Goal: Task Accomplishment & Management: Use online tool/utility

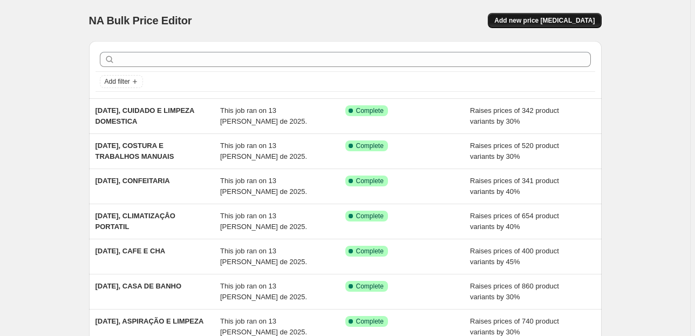
click at [563, 13] on button "Add new price [MEDICAL_DATA]" at bounding box center [544, 20] width 113 height 15
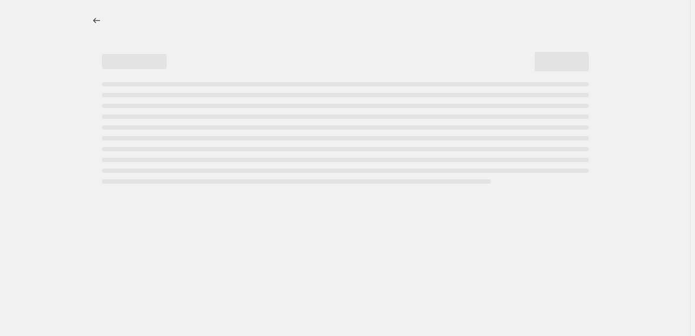
select select "percentage"
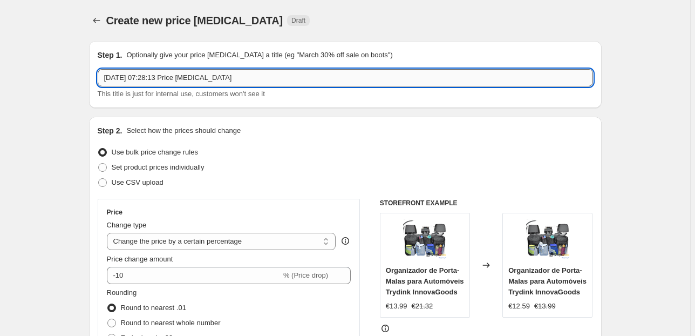
drag, startPoint x: 237, startPoint y: 77, endPoint x: 152, endPoint y: 80, distance: 85.9
click at [152, 80] on input "13/08/2025, 07:28:13 Price change job" at bounding box center [345, 77] width 495 height 17
click at [152, 78] on input "13/08/2025, 0DECORAÇÃO PARA O LAR" at bounding box center [345, 77] width 495 height 17
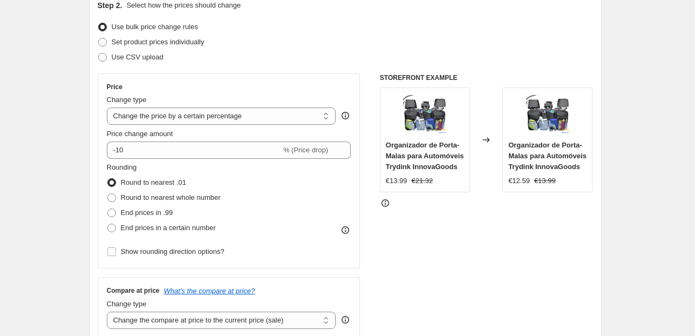
scroll to position [130, 0]
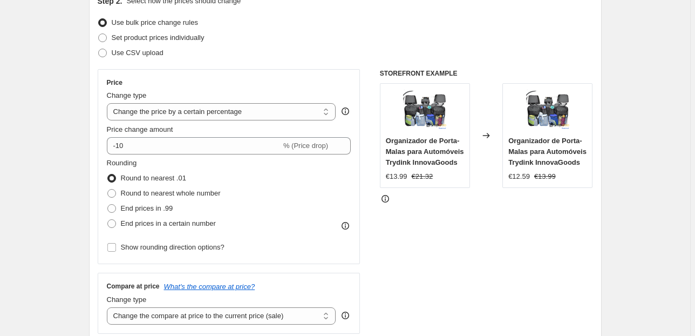
type input "[DATE], DECORAÇÃO PARA O LAR"
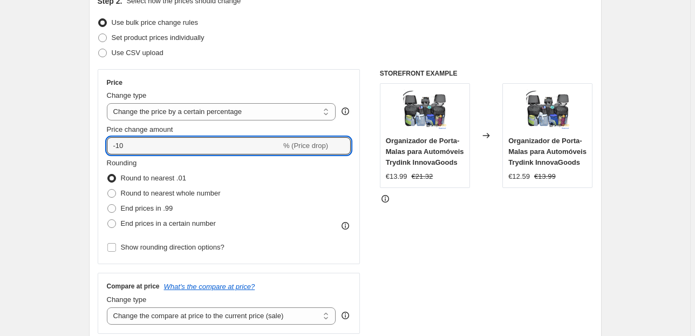
click at [106, 147] on div "Price Change type Change the price to a certain amount Change the price by a ce…" at bounding box center [229, 166] width 263 height 195
type input "30"
click at [101, 127] on div "Price Change type Change the price to a certain amount Change the price by a ce…" at bounding box center [229, 166] width 263 height 195
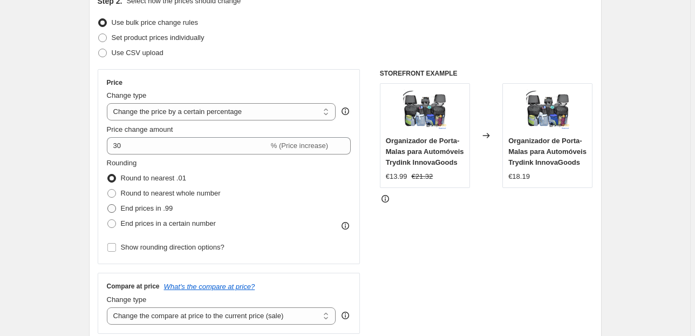
click at [157, 207] on span "End prices in .99" at bounding box center [147, 208] width 52 height 8
click at [108, 205] on input "End prices in .99" at bounding box center [107, 204] width 1 height 1
radio input "true"
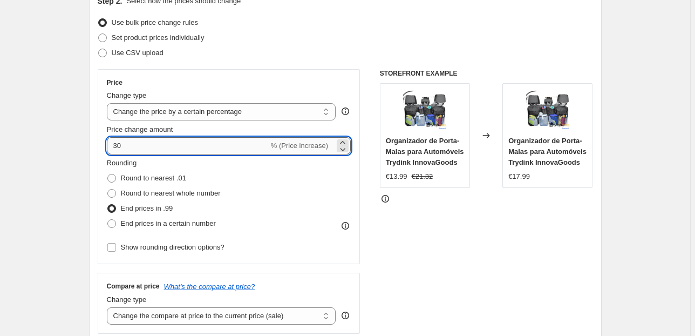
drag, startPoint x: 130, startPoint y: 145, endPoint x: 110, endPoint y: 148, distance: 19.7
click at [110, 148] on input "30" at bounding box center [188, 145] width 162 height 17
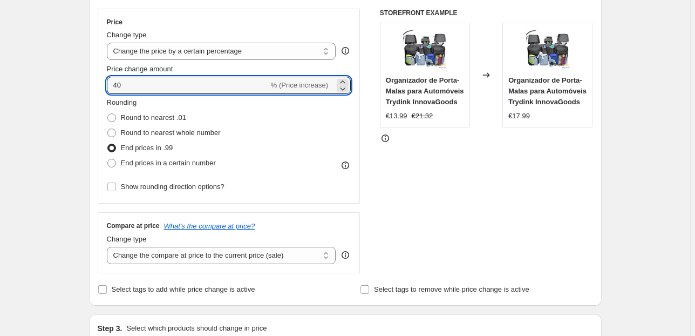
scroll to position [259, 0]
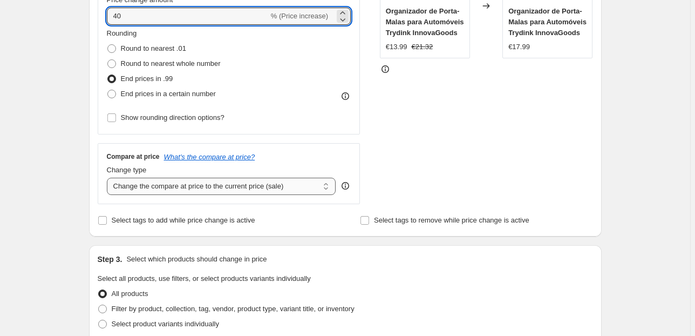
type input "40"
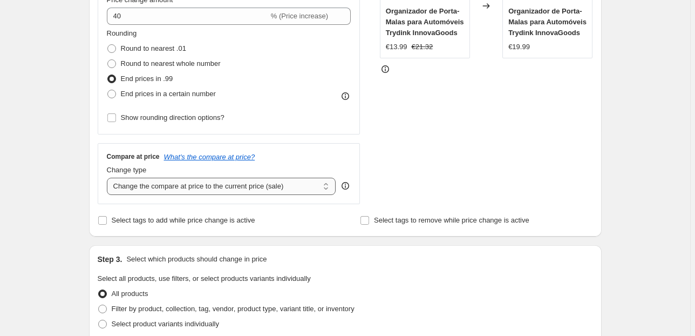
click at [207, 183] on select "Change the compare at price to the current price (sale) Change the compare at p…" at bounding box center [221, 186] width 229 height 17
select select "pp"
click at [108, 178] on select "Change the compare at price to the current price (sale) Change the compare at p…" at bounding box center [221, 186] width 229 height 17
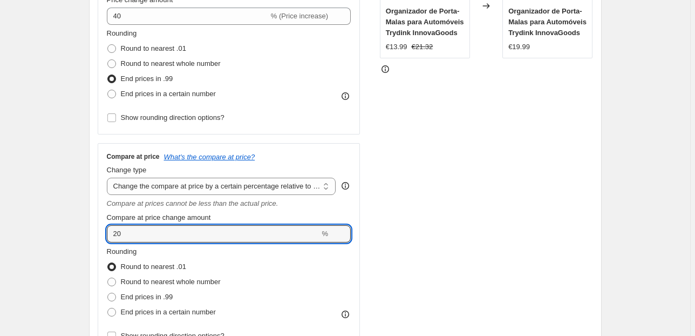
drag, startPoint x: 89, startPoint y: 236, endPoint x: 79, endPoint y: 239, distance: 9.6
type input "75"
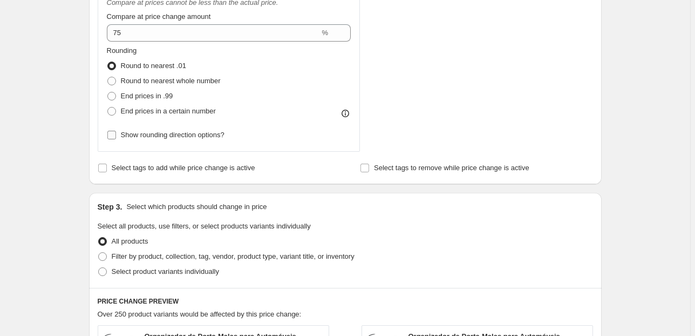
scroll to position [475, 0]
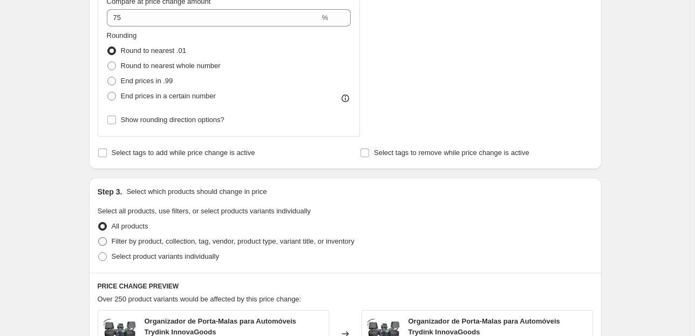
click at [156, 242] on span "Filter by product, collection, tag, vendor, product type, variant title, or inv…" at bounding box center [233, 241] width 243 height 8
click at [99, 237] on input "Filter by product, collection, tag, vendor, product type, variant title, or inv…" at bounding box center [98, 237] width 1 height 1
radio input "true"
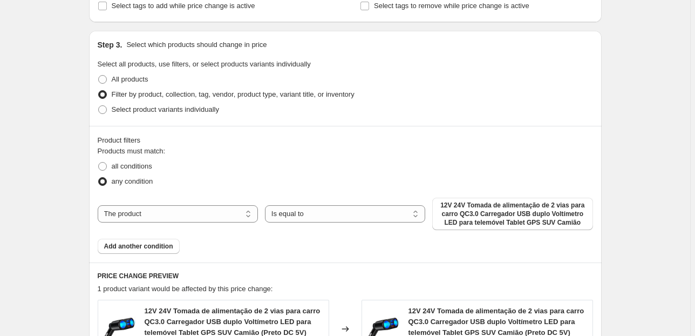
scroll to position [648, 0]
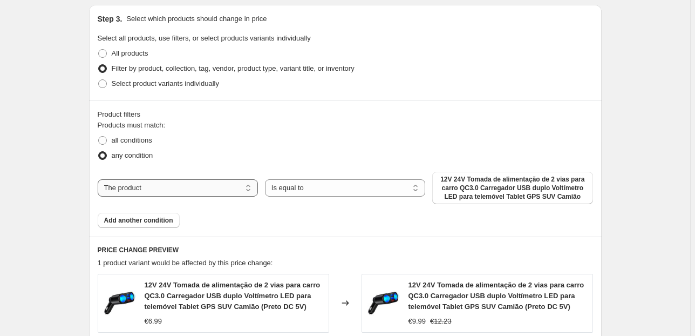
click at [191, 189] on select "The product The product's collection The product's tag The product's vendor The…" at bounding box center [178, 187] width 160 height 17
select select "collection"
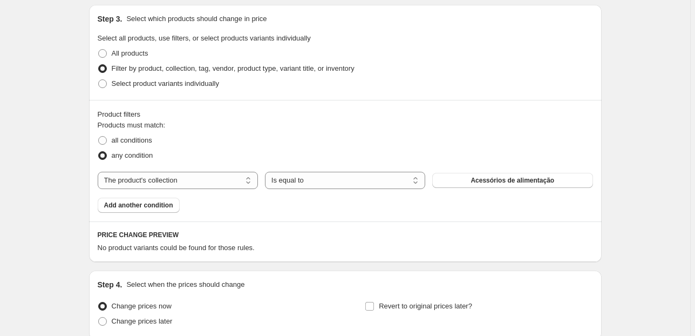
click at [477, 176] on span "Acessórios de alimentação" at bounding box center [513, 180] width 84 height 9
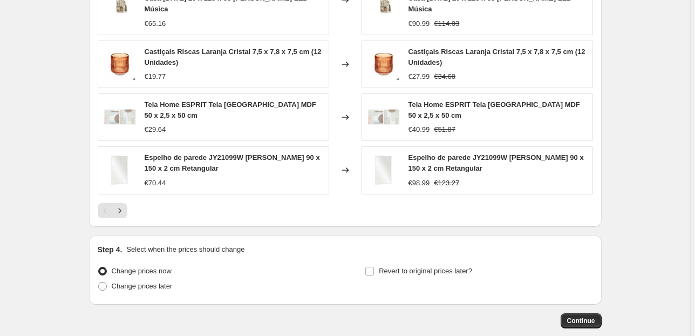
scroll to position [1036, 0]
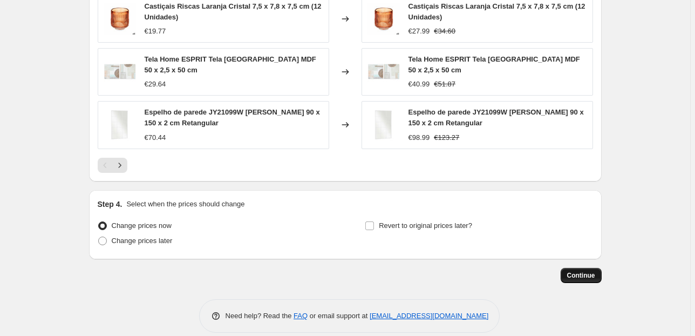
click at [581, 271] on span "Continue" at bounding box center [581, 275] width 28 height 9
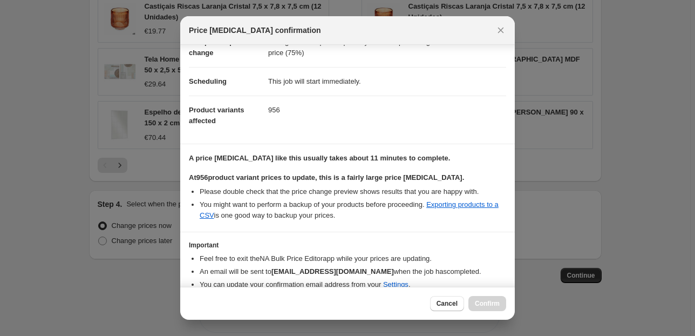
scroll to position [110, 0]
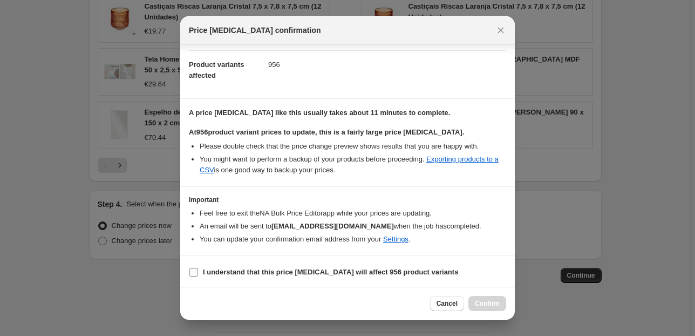
click at [235, 267] on span "I understand that this price change job will affect 956 product variants" at bounding box center [330, 272] width 255 height 11
click at [198, 268] on input "I understand that this price change job will affect 956 product variants" at bounding box center [193, 272] width 9 height 9
checkbox input "true"
click at [489, 299] on button "Confirm" at bounding box center [487, 303] width 38 height 15
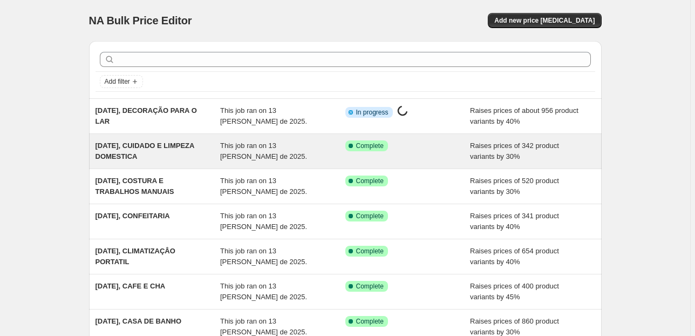
click at [132, 151] on div "[DATE], CUIDADO E LIMPEZA DOMESTICA" at bounding box center [158, 151] width 125 height 22
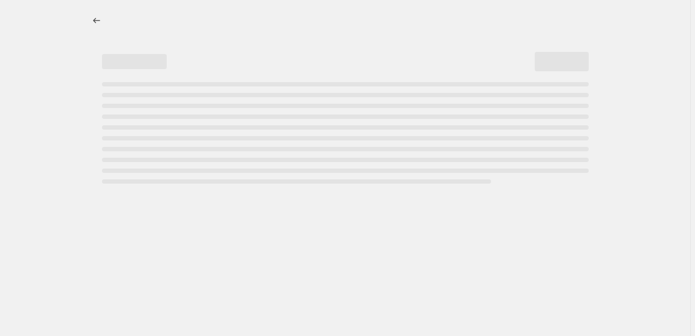
select select "percentage"
select select "pp"
select select "collection"
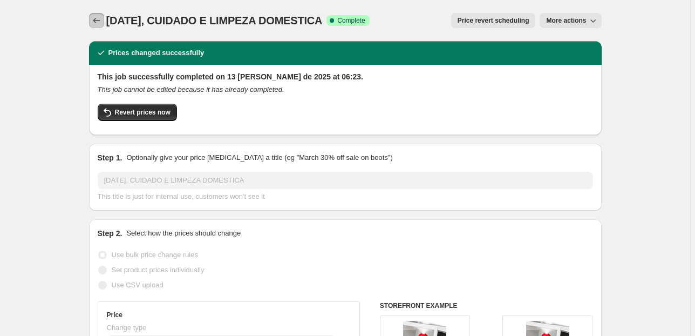
click at [98, 19] on icon "Price change jobs" at bounding box center [96, 20] width 11 height 11
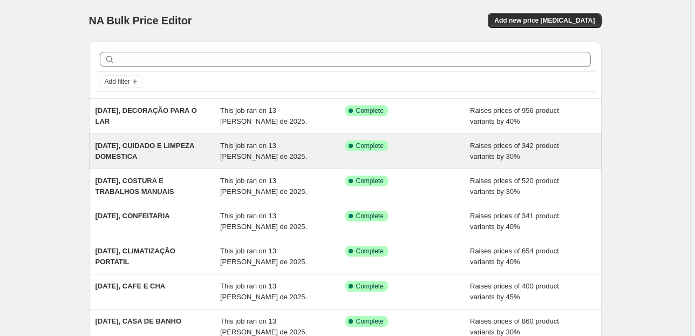
click at [167, 144] on span "[DATE], CUIDADO E LIMPEZA DOMESTICA" at bounding box center [145, 150] width 99 height 19
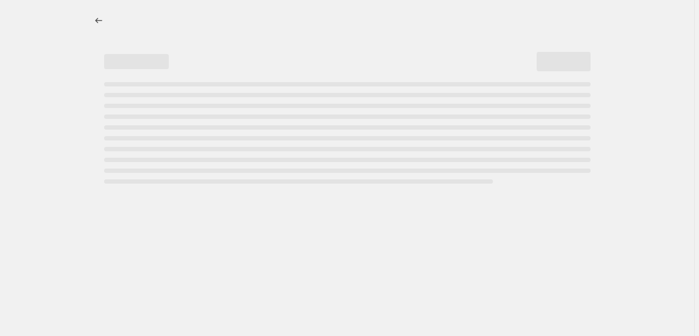
select select "percentage"
select select "pp"
select select "collection"
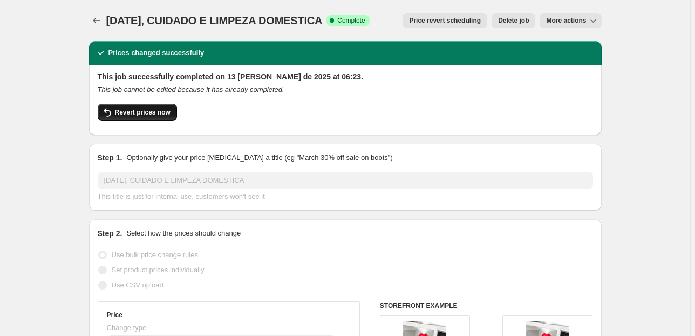
click at [154, 117] on span "Revert prices now" at bounding box center [143, 112] width 56 height 9
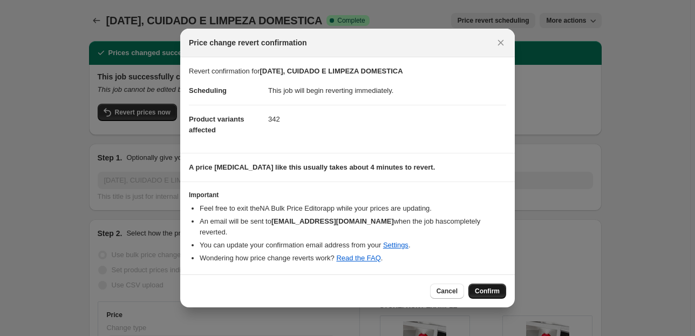
click at [487, 287] on span "Confirm" at bounding box center [487, 291] width 25 height 9
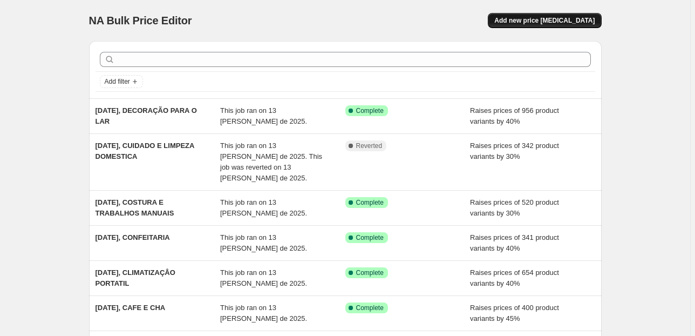
click at [553, 21] on span "Add new price [MEDICAL_DATA]" at bounding box center [544, 20] width 100 height 9
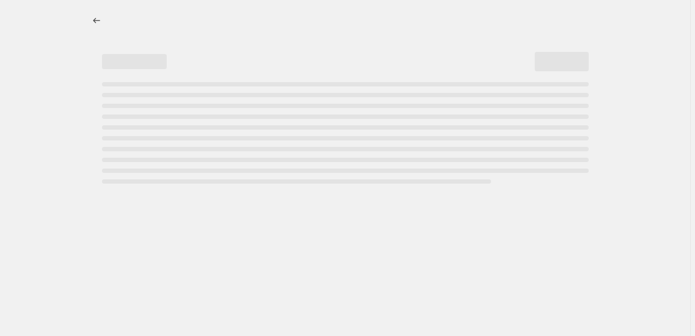
select select "percentage"
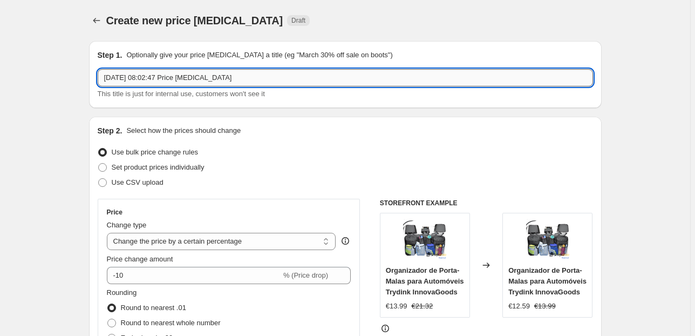
drag, startPoint x: 193, startPoint y: 74, endPoint x: 148, endPoint y: 72, distance: 45.4
click at [148, 72] on input "13/08/2025, 08:02:47 Price change job" at bounding box center [345, 77] width 495 height 17
type input "[DATE], CUIDADO E LIMPEZA"
click at [194, 239] on select "Change the price to a certain amount Change the price by a certain amount Chang…" at bounding box center [221, 241] width 229 height 17
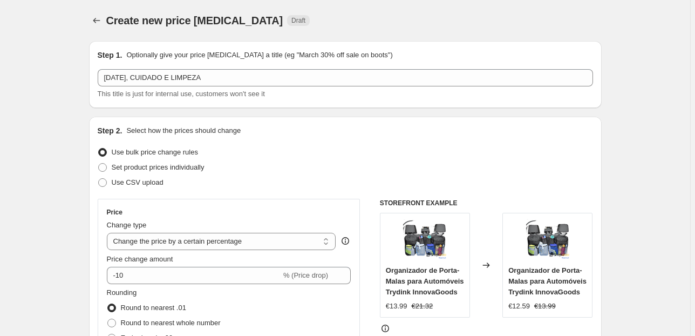
click at [412, 160] on div "Set product prices individually" at bounding box center [345, 167] width 495 height 15
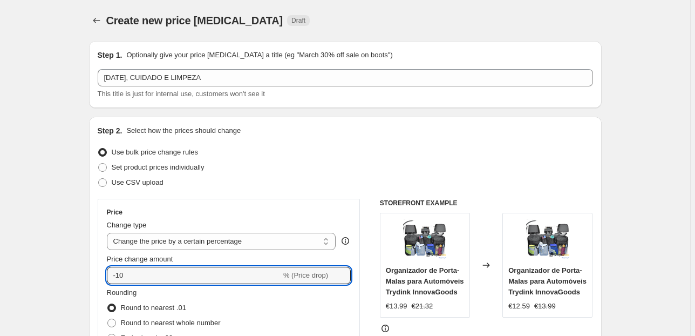
drag, startPoint x: 122, startPoint y: 276, endPoint x: 31, endPoint y: 276, distance: 91.7
type input "40"
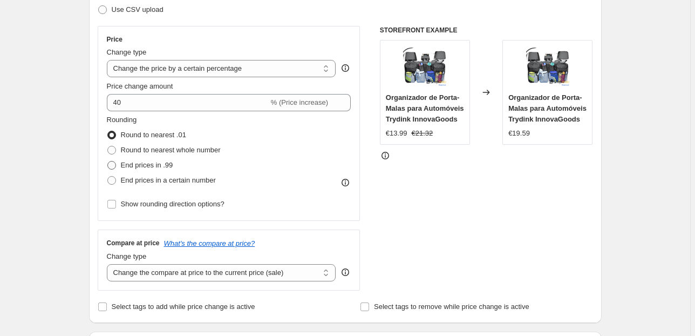
click at [167, 165] on span "End prices in .99" at bounding box center [147, 165] width 52 height 8
click at [108, 161] on input "End prices in .99" at bounding box center [107, 161] width 1 height 1
radio input "true"
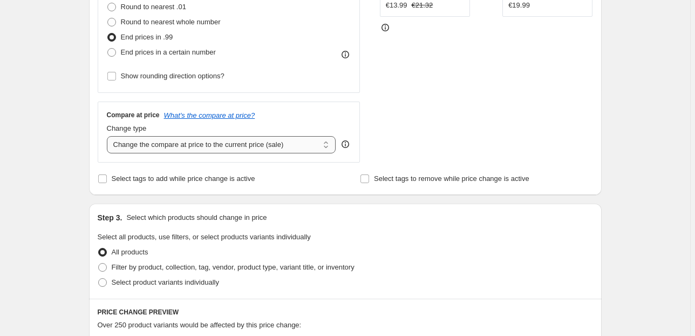
scroll to position [302, 0]
click at [294, 148] on select "Change the compare at price to the current price (sale) Change the compare at p…" at bounding box center [221, 142] width 229 height 17
select select "pp"
click at [108, 134] on select "Change the compare at price to the current price (sale) Change the compare at p…" at bounding box center [221, 142] width 229 height 17
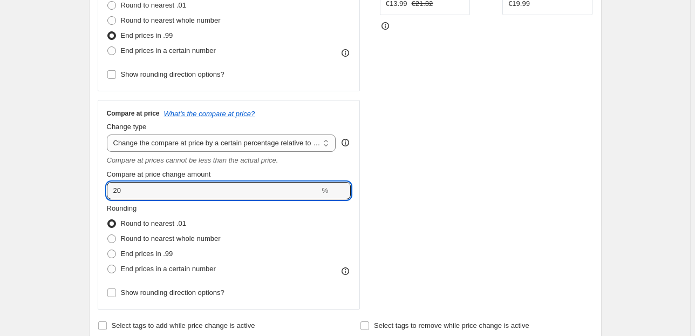
click at [55, 187] on div "Create new price change job. This page is ready Create new price change job Dra…" at bounding box center [345, 318] width 690 height 1241
click at [52, 193] on div "Create new price change job. This page is ready Create new price change job Dra…" at bounding box center [345, 318] width 690 height 1241
type input "80"
click at [59, 173] on div "Create new price change job. This page is ready Create new price change job Dra…" at bounding box center [345, 318] width 690 height 1241
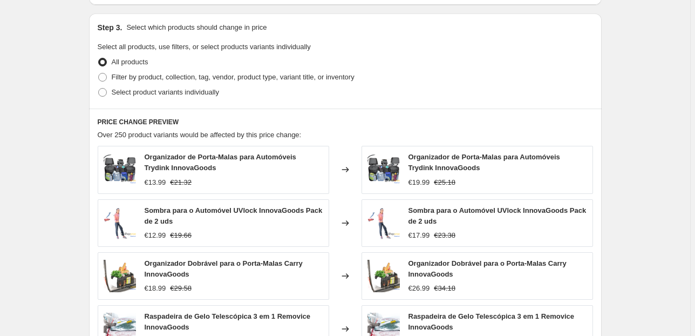
scroll to position [648, 0]
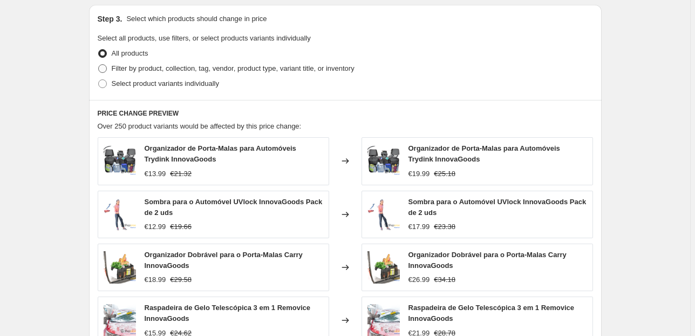
click at [160, 70] on span "Filter by product, collection, tag, vendor, product type, variant title, or inv…" at bounding box center [233, 68] width 243 height 8
click at [99, 65] on input "Filter by product, collection, tag, vendor, product type, variant title, or inv…" at bounding box center [98, 64] width 1 height 1
radio input "true"
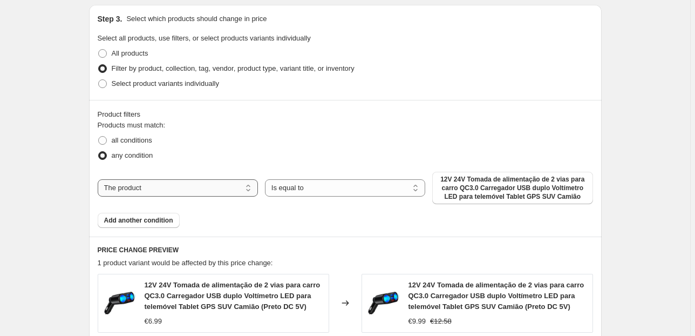
click at [199, 191] on select "The product The product's collection The product's tag The product's vendor The…" at bounding box center [178, 187] width 160 height 17
select select "collection"
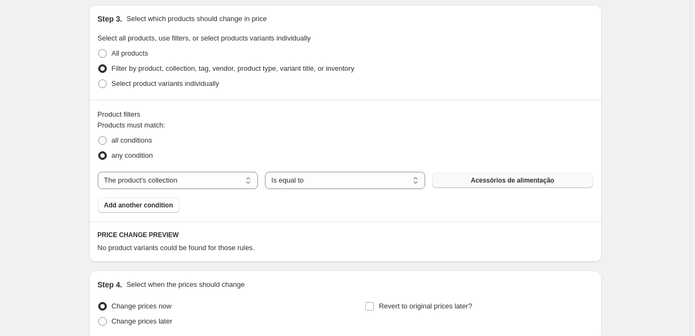
click at [464, 175] on button "Acessórios de alimentação" at bounding box center [512, 180] width 160 height 15
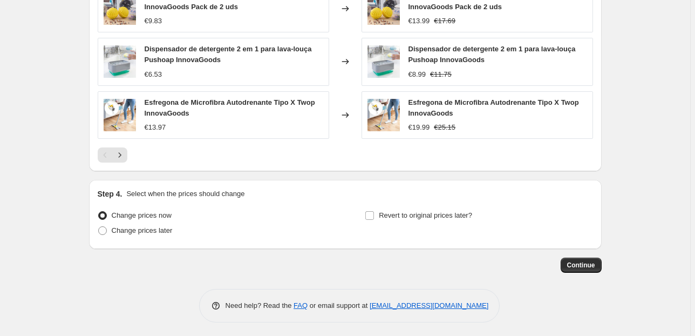
scroll to position [1028, 0]
click at [594, 264] on span "Continue" at bounding box center [581, 264] width 28 height 9
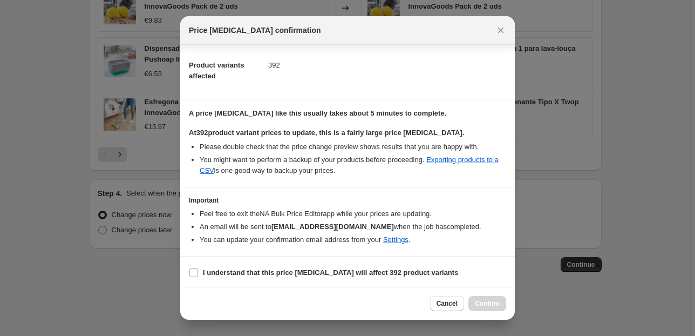
scroll to position [110, 0]
click at [196, 270] on input "I understand that this price change job will affect 392 product variants" at bounding box center [193, 272] width 9 height 9
checkbox input "true"
click at [496, 302] on span "Confirm" at bounding box center [487, 303] width 25 height 9
